Goal: Find specific page/section: Find specific page/section

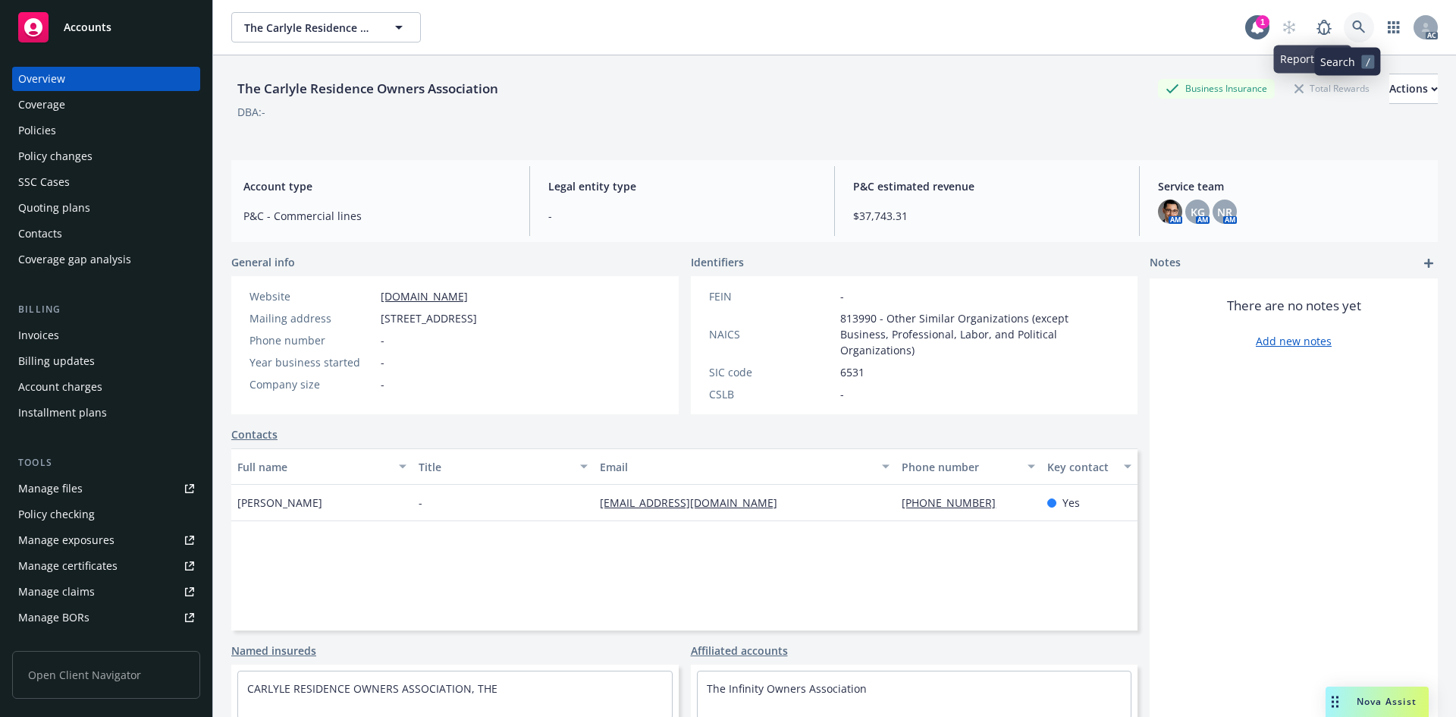
click at [1352, 29] on icon at bounding box center [1359, 27] width 14 height 14
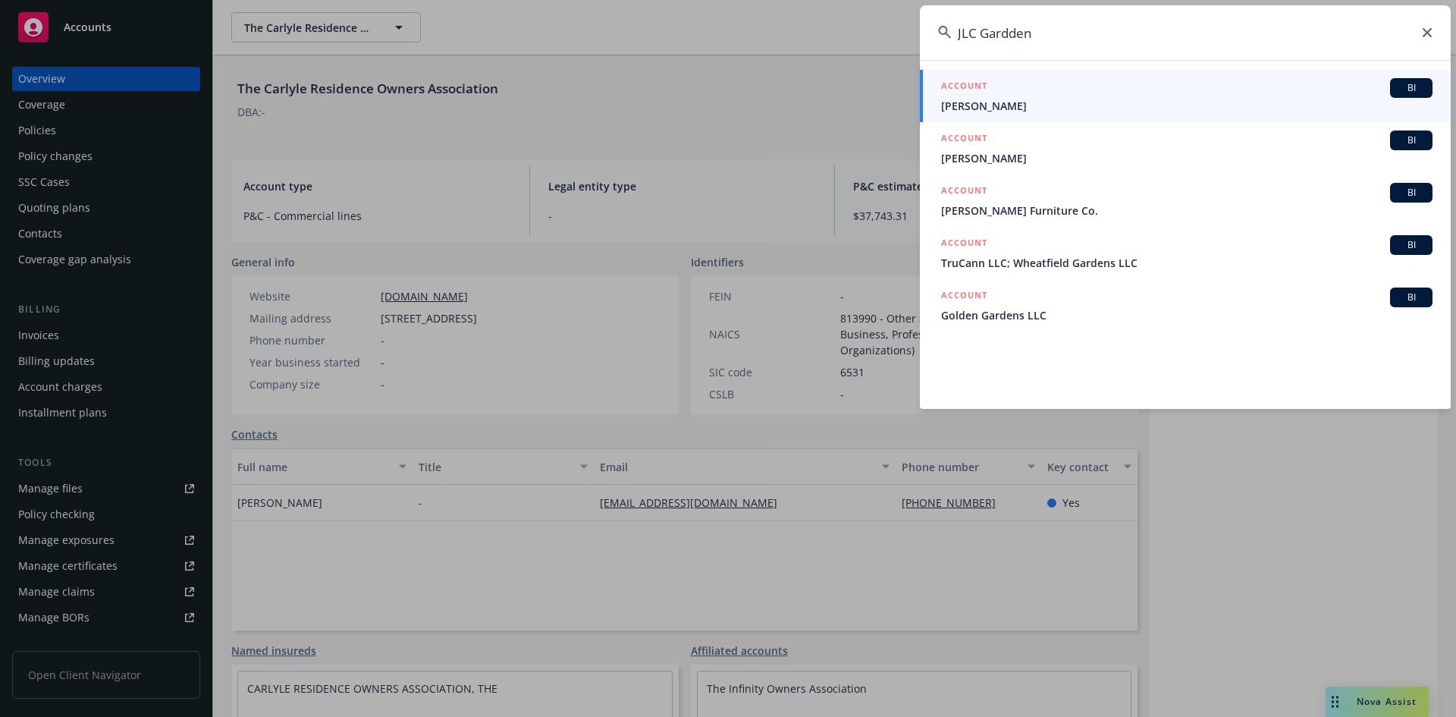
click at [1044, 28] on input "JLC Gardden" at bounding box center [1185, 32] width 531 height 55
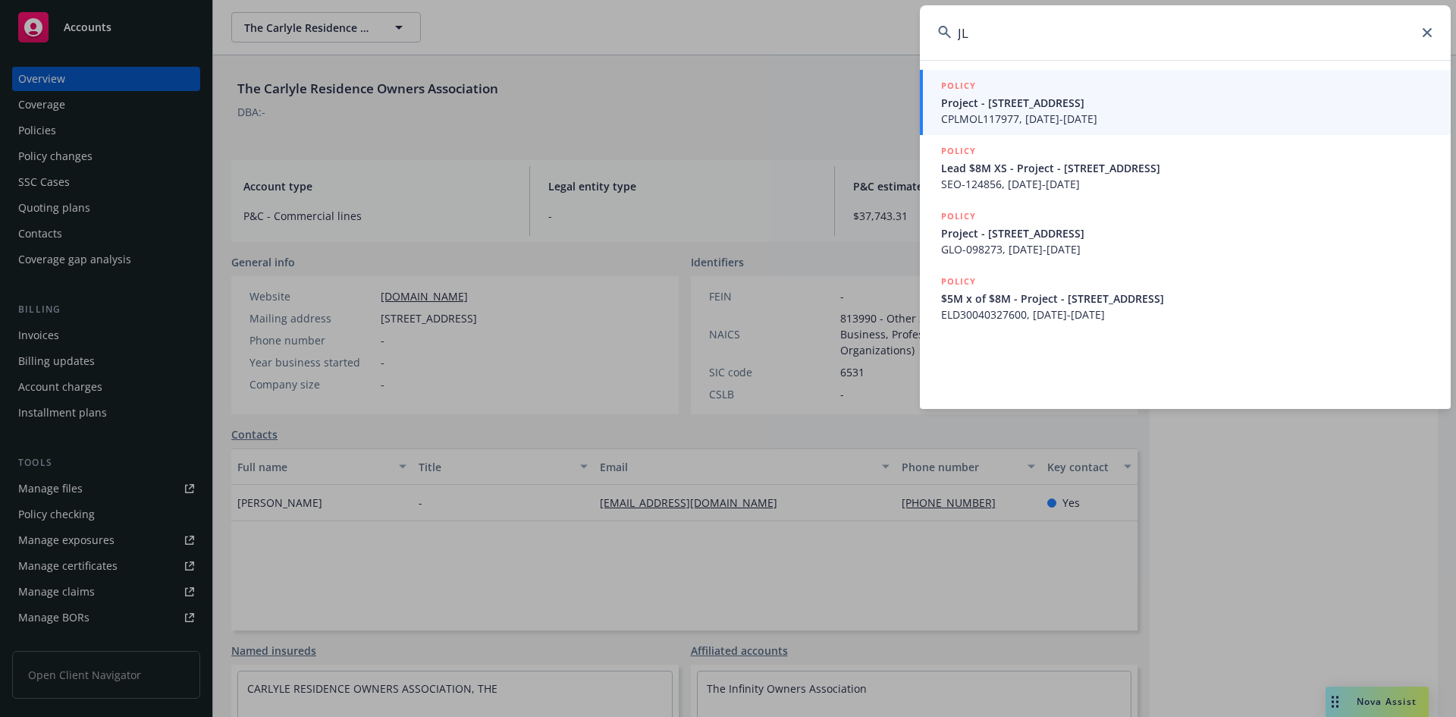
type input "J"
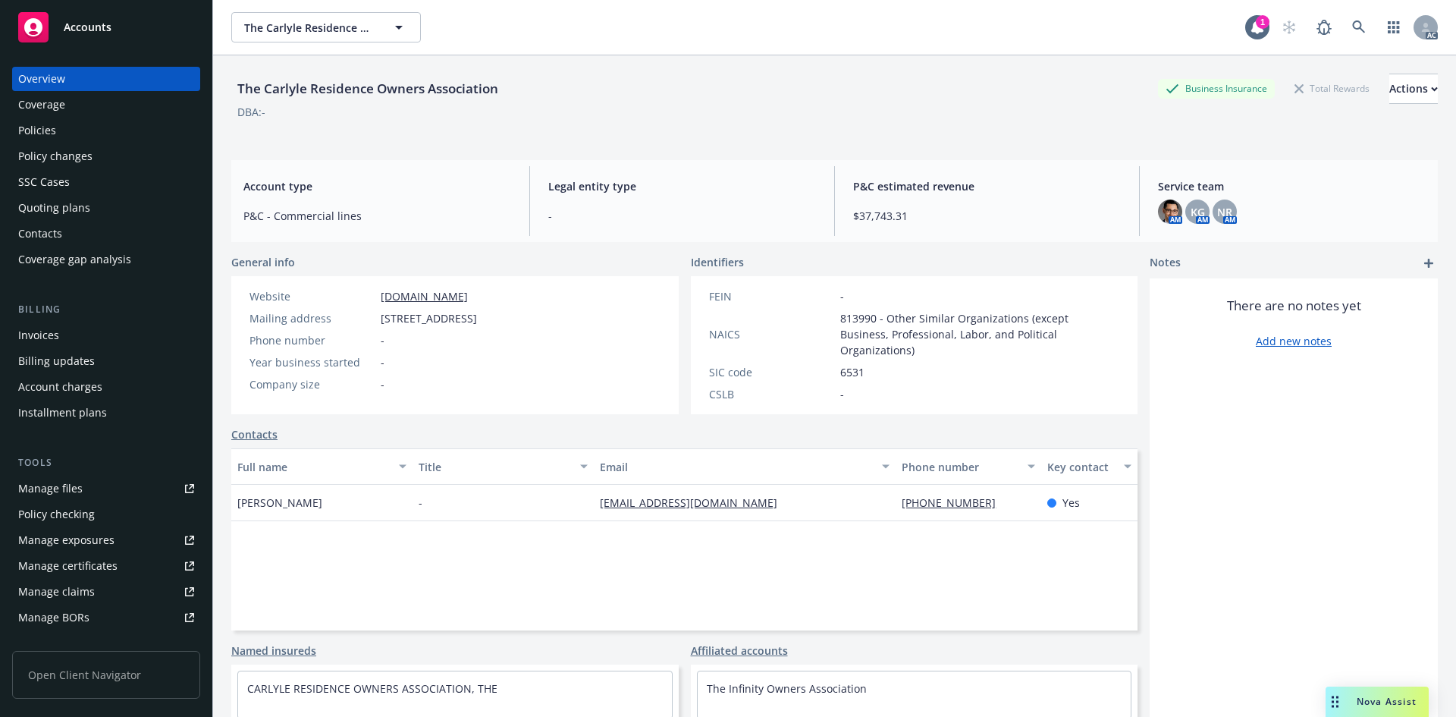
click at [537, 16] on div "The Carlyle Residence Owners Association The Carlyle Residence Owners Associati…" at bounding box center [738, 27] width 1014 height 30
click at [693, 27] on div "The Carlyle Residence Owners Association The Carlyle Residence Owners Associati…" at bounding box center [738, 27] width 1014 height 30
click at [709, 105] on div "DBA: -" at bounding box center [834, 112] width 1207 height 16
click at [738, 25] on div "The Carlyle Residence Owners Association The Carlyle Residence Owners Associati…" at bounding box center [738, 27] width 1014 height 30
click at [1253, 509] on div "There are no notes yet Add new notes" at bounding box center [1294, 536] width 288 height 516
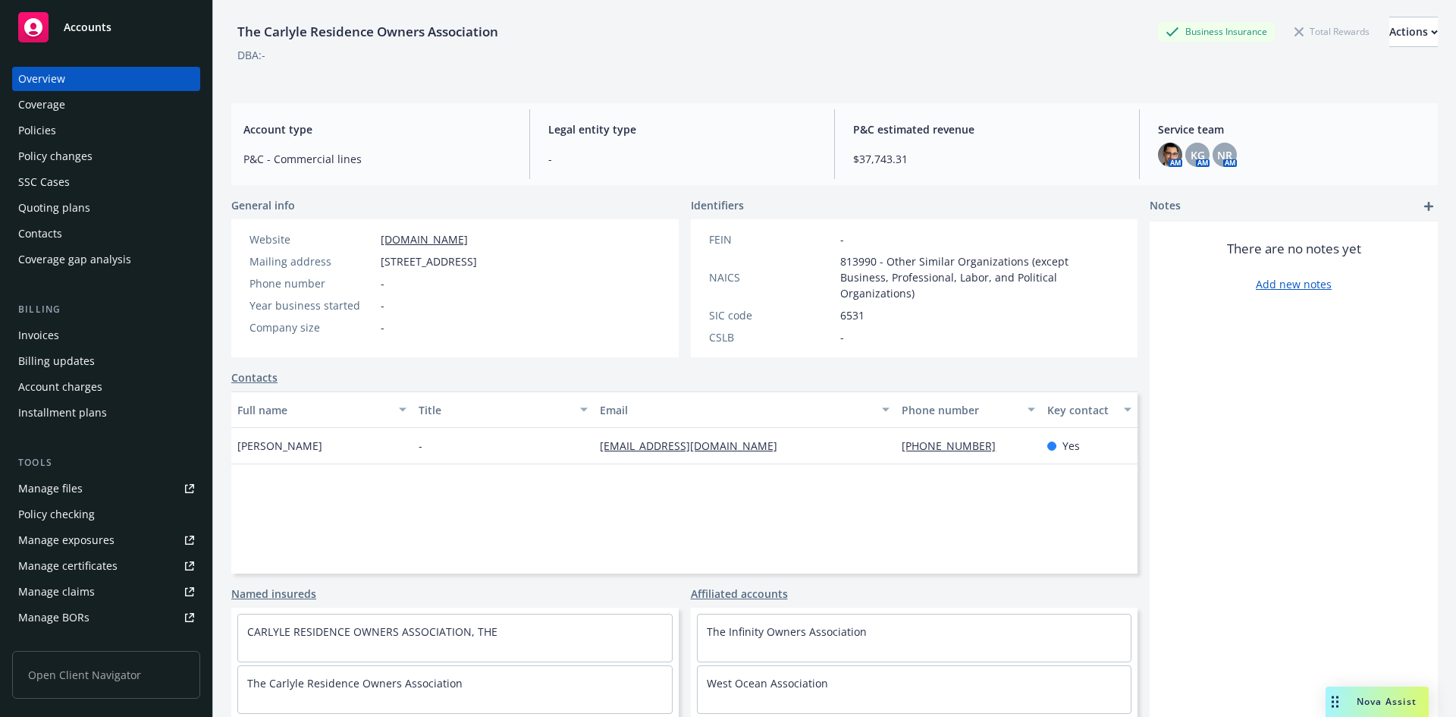
scroll to position [99, 0]
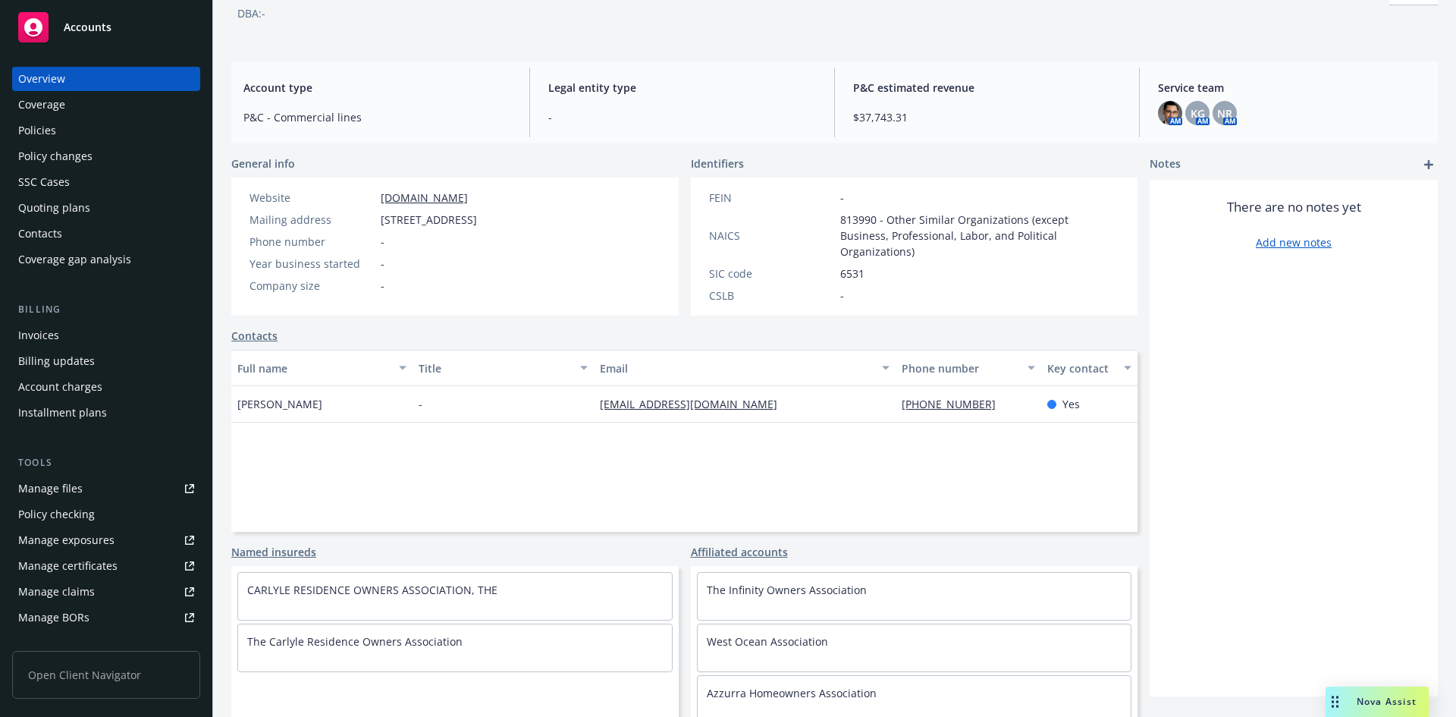
click at [730, 7] on div "DBA: -" at bounding box center [834, 13] width 1207 height 16
click at [709, 21] on div "The Carlyle Residence Owners Association Business Insurance Total Rewards Actio…" at bounding box center [834, 6] width 1207 height 62
click at [1269, 39] on div "The Carlyle Residence Owners Association Business Insurance Total Rewards Actio…" at bounding box center [834, 3] width 1207 height 93
click at [835, 39] on div "The Carlyle Residence Owners Association Business Insurance Total Rewards Actio…" at bounding box center [834, 3] width 1207 height 93
drag, startPoint x: 1245, startPoint y: 60, endPoint x: 1229, endPoint y: 55, distance: 16.1
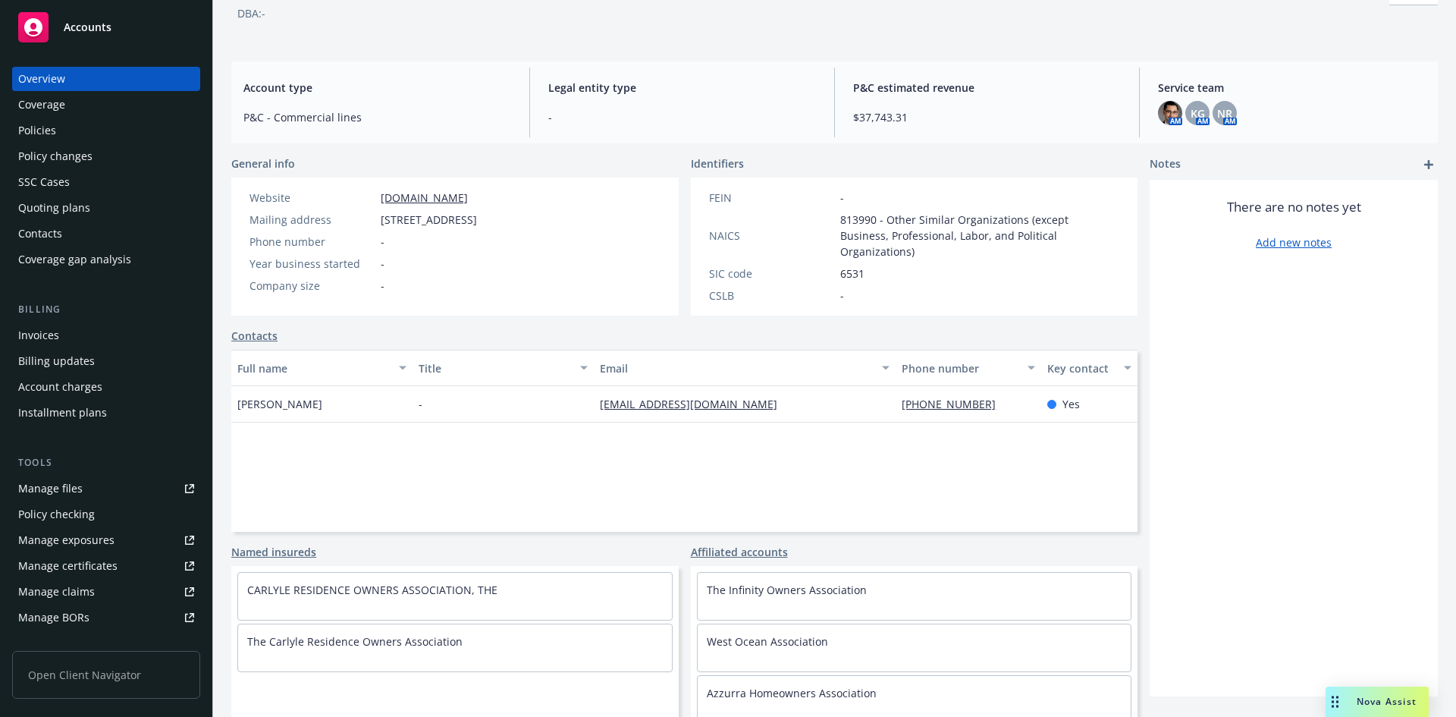
click at [1244, 59] on div "The Carlyle Residence Owners Association Business Insurance Total Rewards Actio…" at bounding box center [834, 306] width 1207 height 698
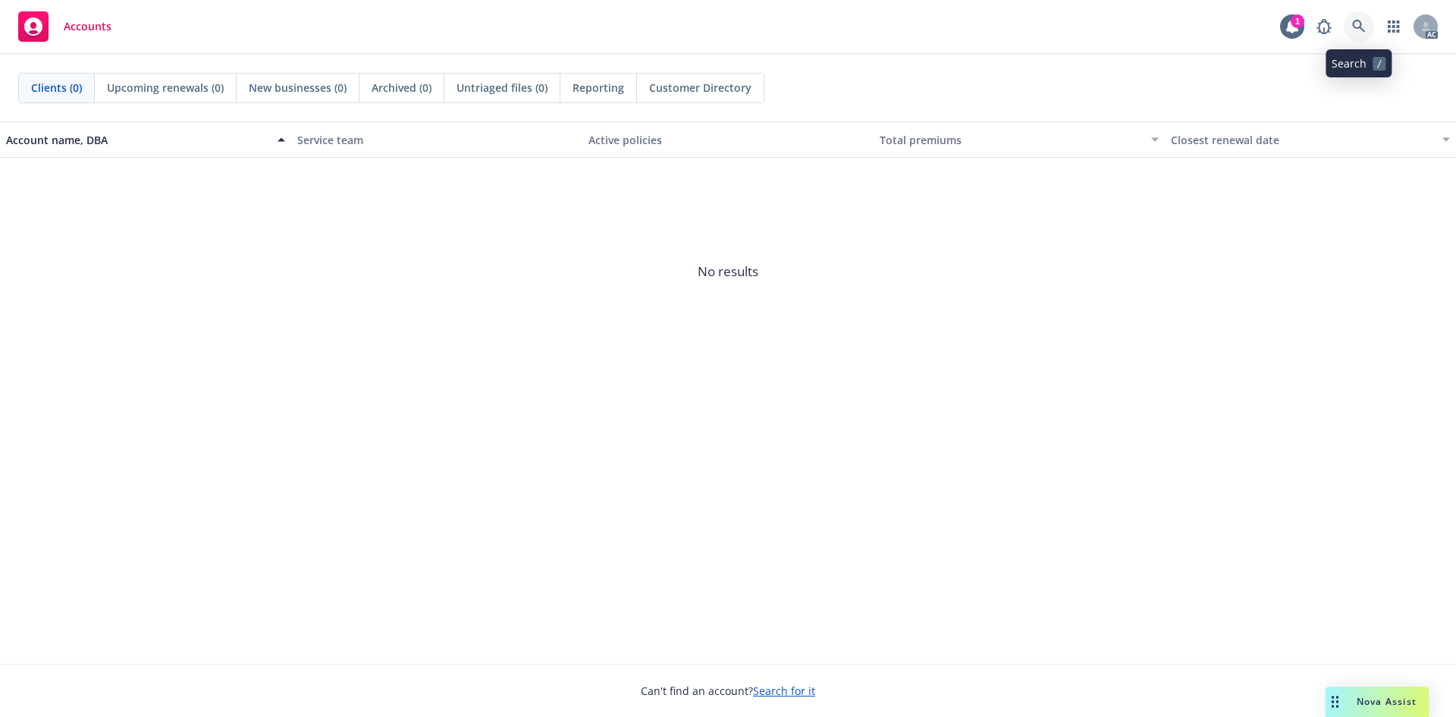
click at [1365, 24] on icon at bounding box center [1359, 27] width 14 height 14
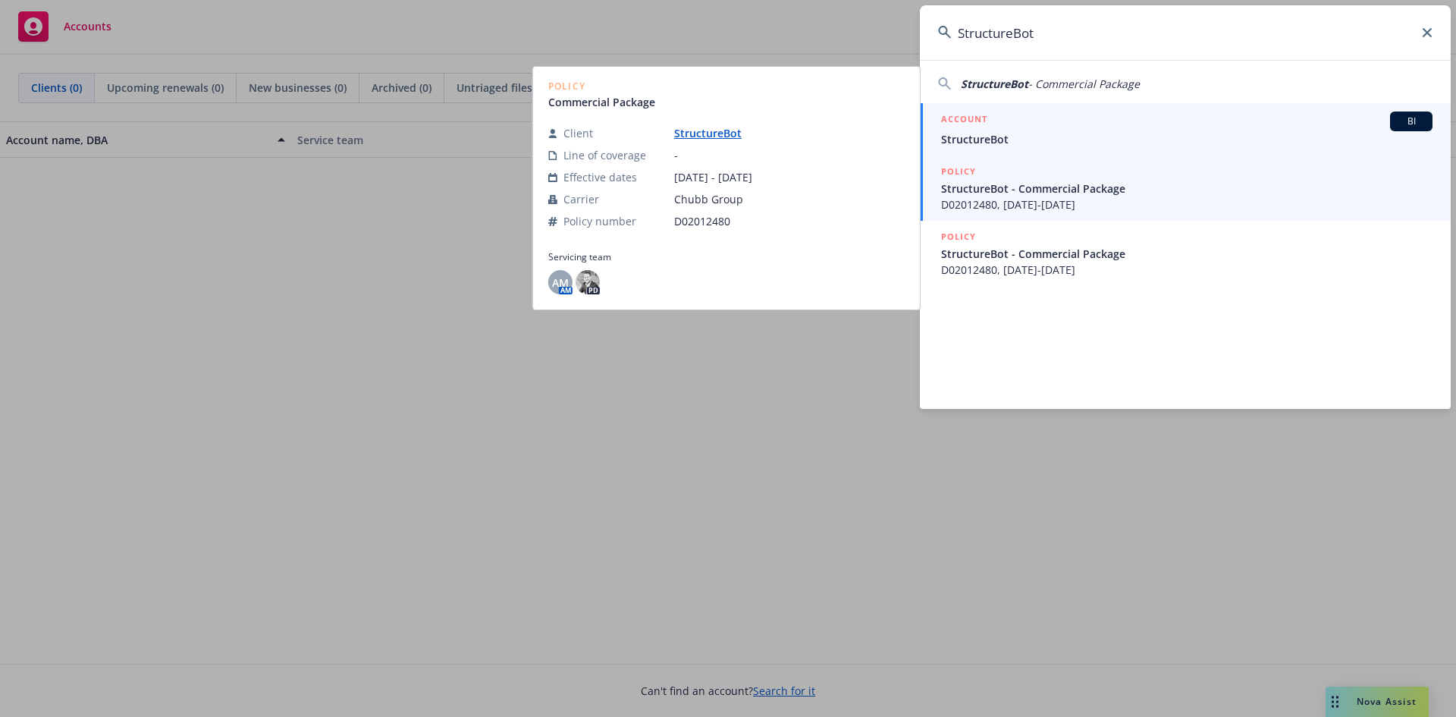
type input "StructureBot"
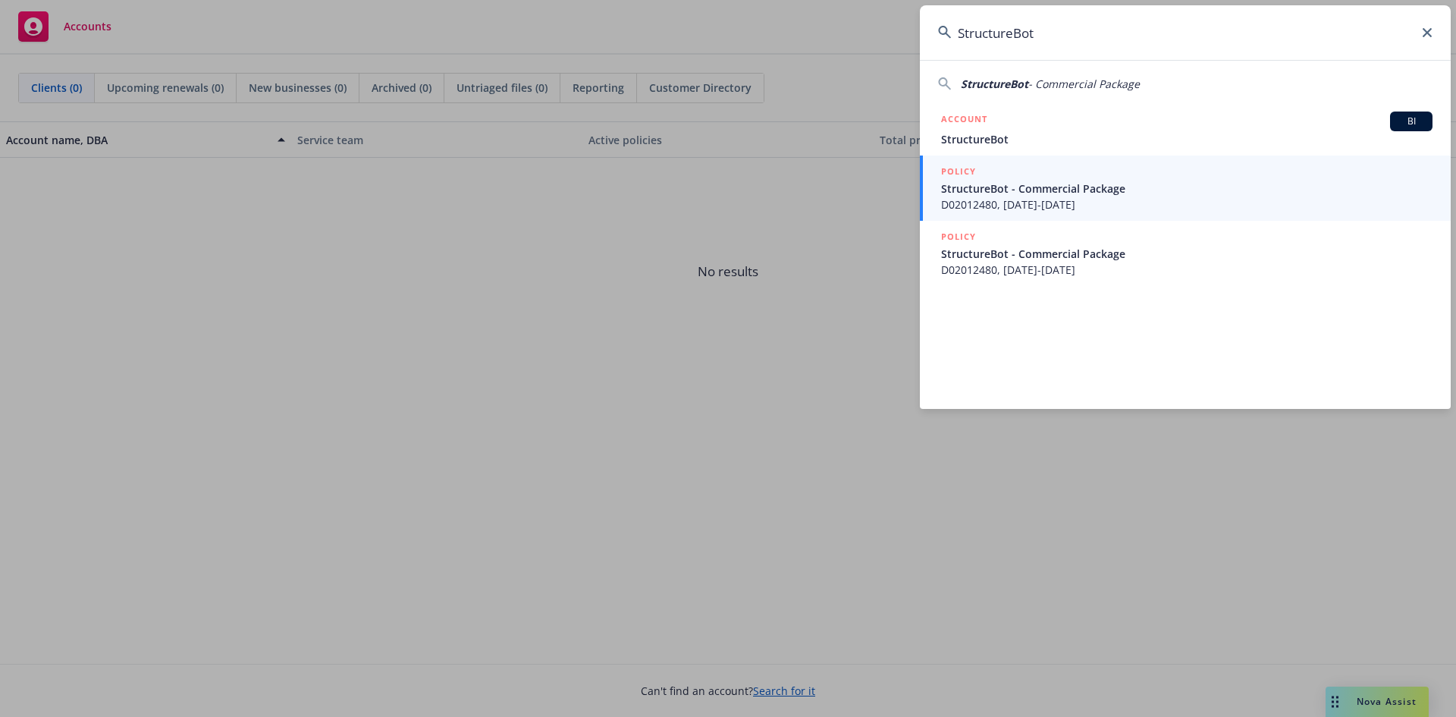
click at [975, 136] on span "StructureBot" at bounding box center [1186, 139] width 491 height 16
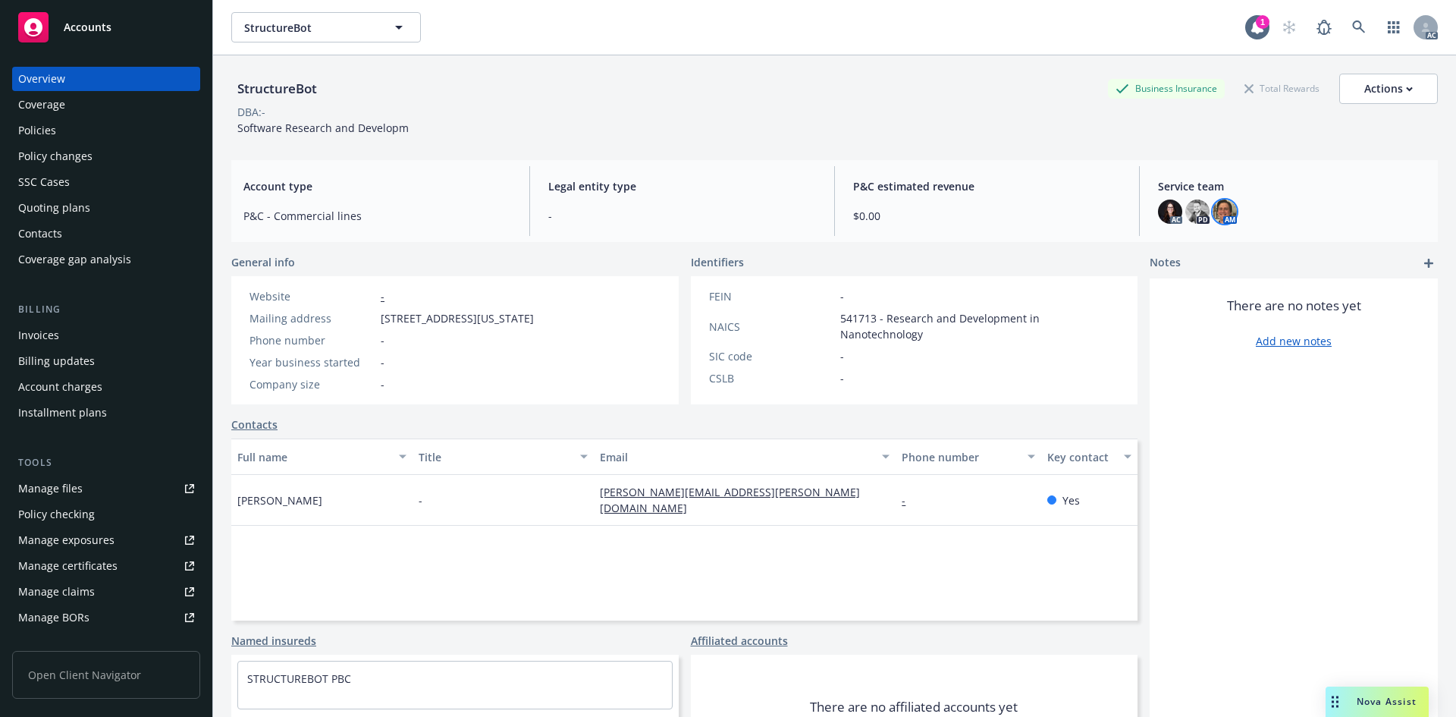
click at [1218, 215] on img at bounding box center [1225, 211] width 24 height 24
